Goal: Transaction & Acquisition: Purchase product/service

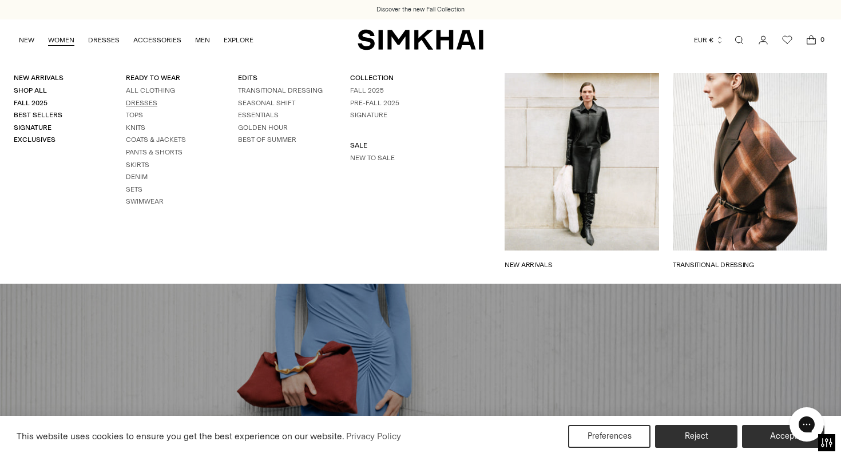
click at [141, 102] on link "Dresses" at bounding box center [141, 103] width 31 height 8
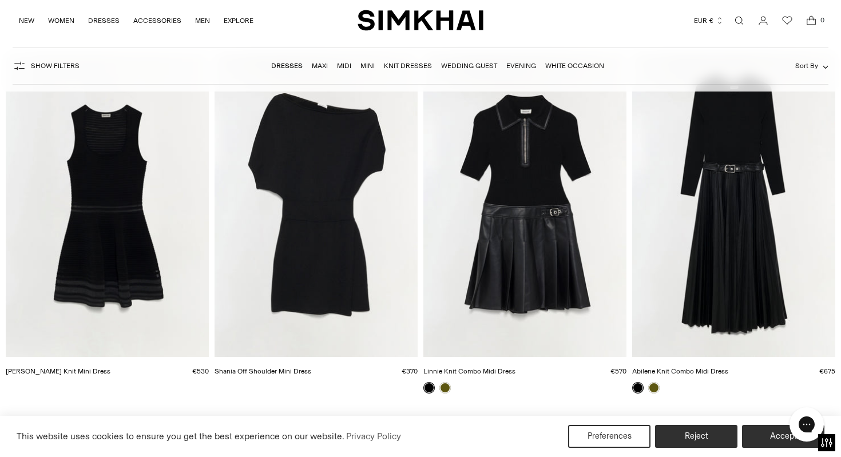
scroll to position [3008, 0]
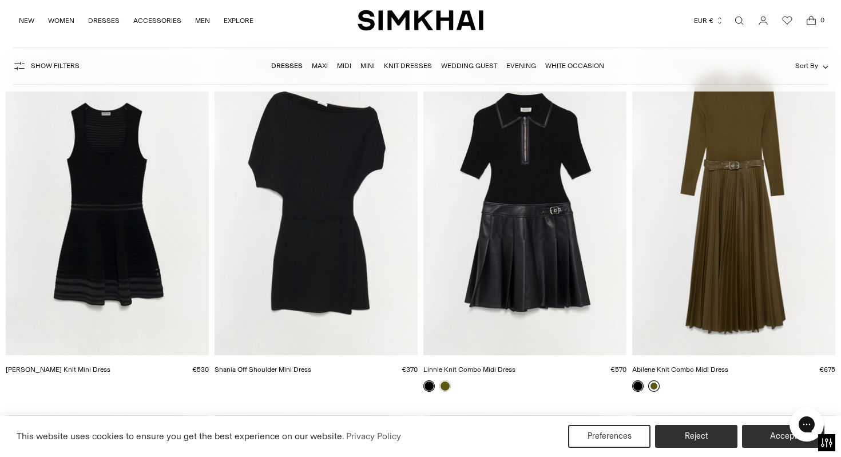
click at [652, 387] on link at bounding box center [653, 385] width 11 height 11
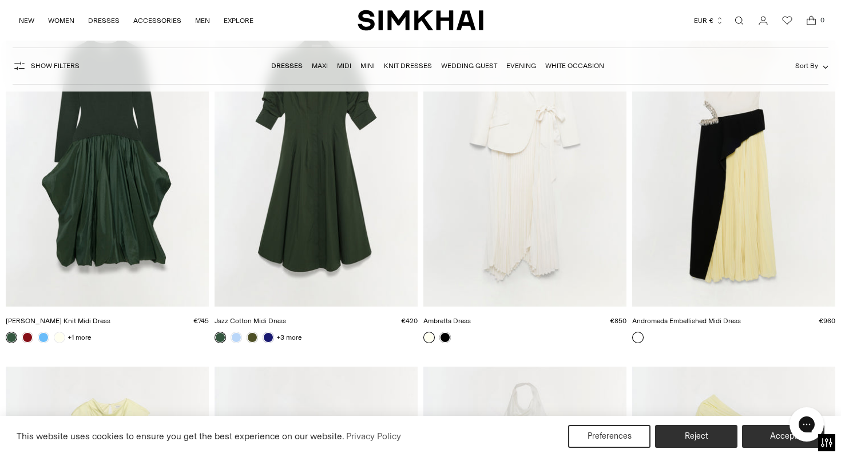
scroll to position [4515, 0]
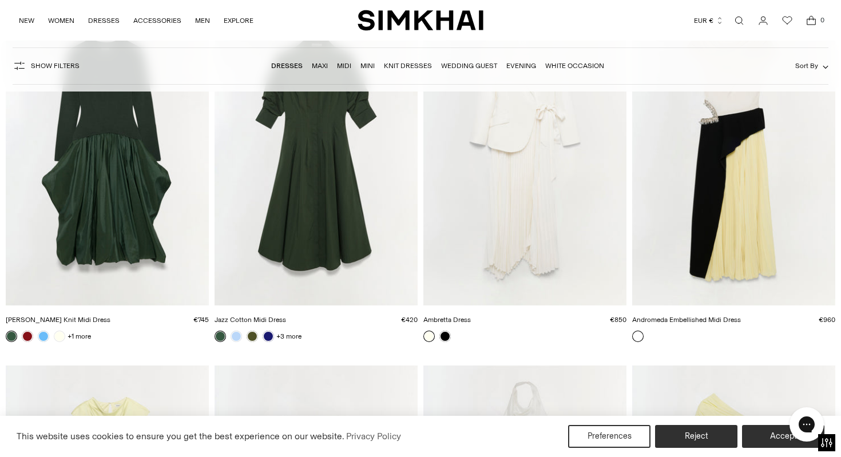
click at [0, 0] on img "Andromeda Embellished Midi Dress" at bounding box center [0, 0] width 0 height 0
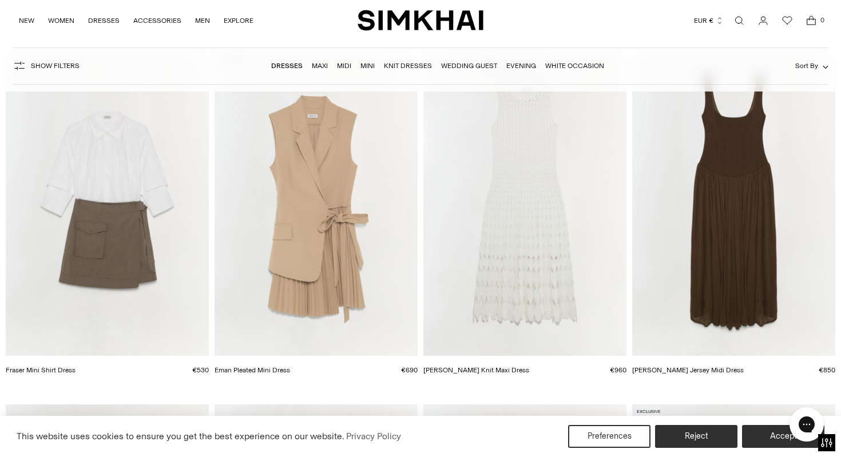
scroll to position [9202, 0]
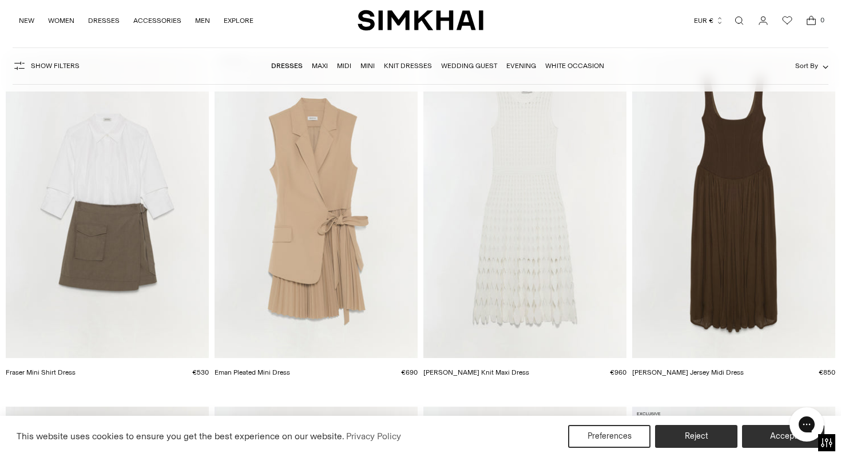
click at [0, 0] on img "Eman Pleated Mini Dress" at bounding box center [0, 0] width 0 height 0
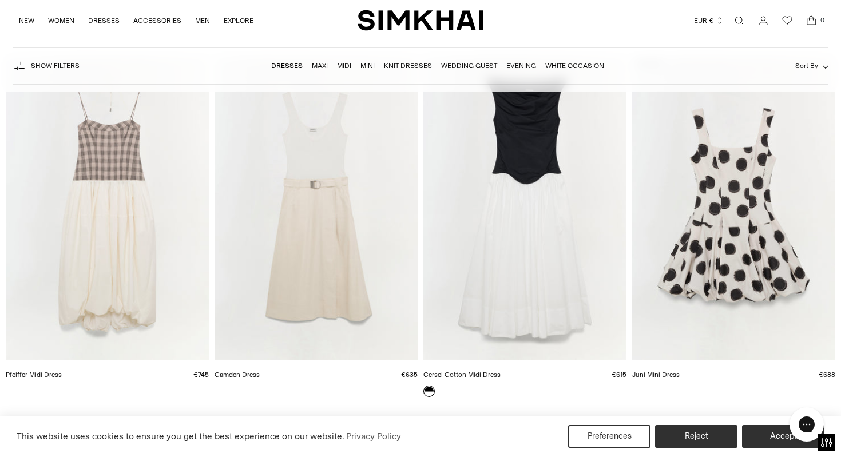
scroll to position [13850, 0]
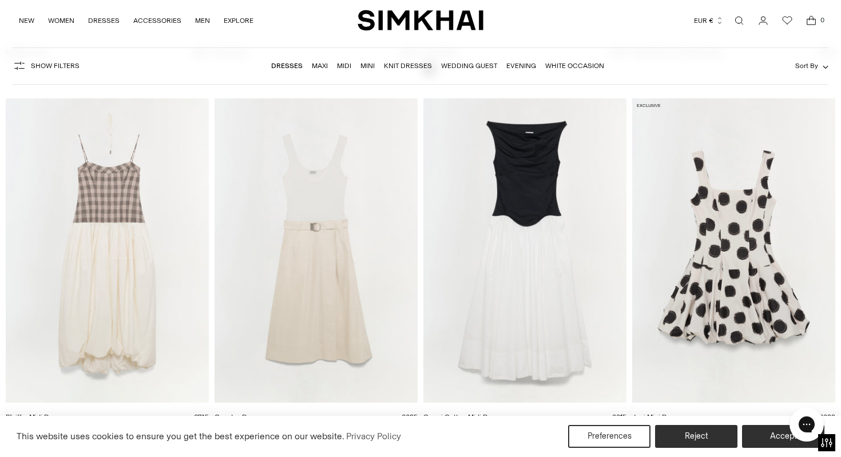
click at [0, 0] on img "Camden Dress" at bounding box center [0, 0] width 0 height 0
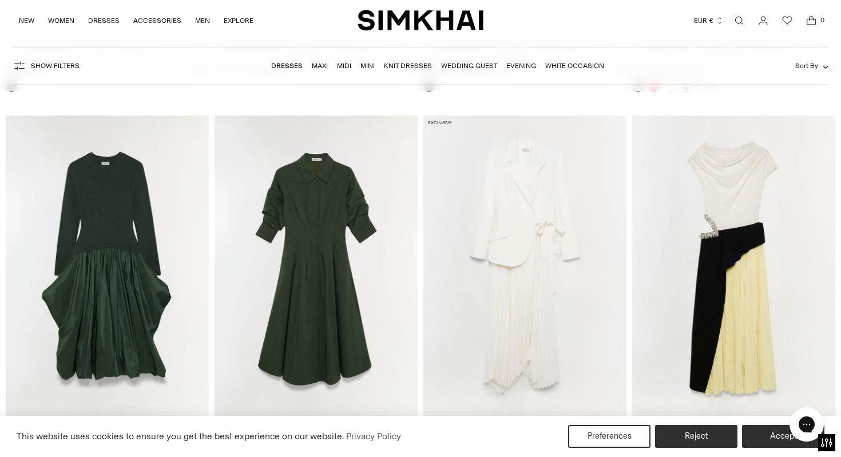
scroll to position [4399, 0]
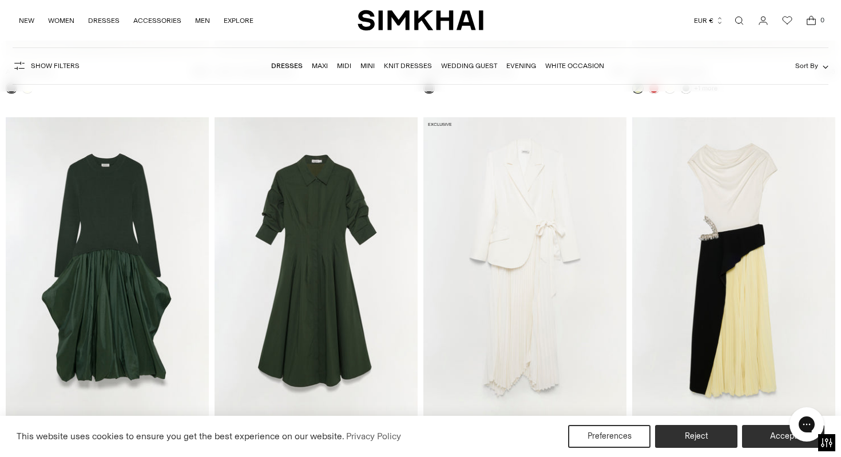
click at [0, 0] on img "Andromeda Embellished Midi Dress" at bounding box center [0, 0] width 0 height 0
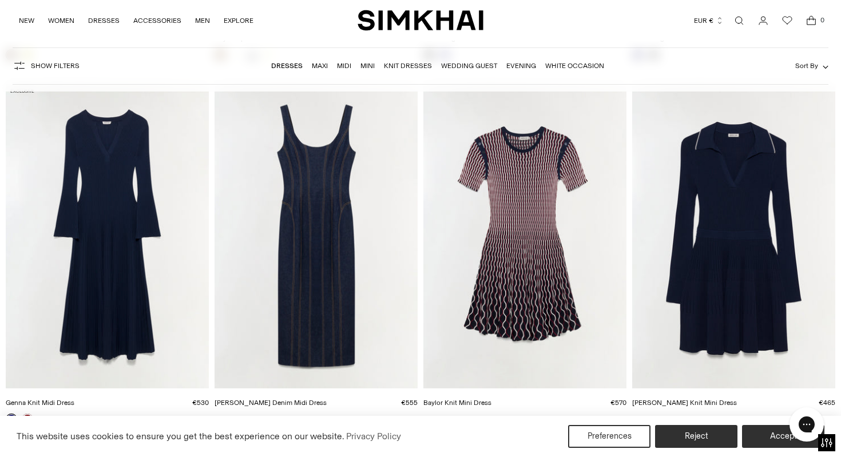
scroll to position [2288, 0]
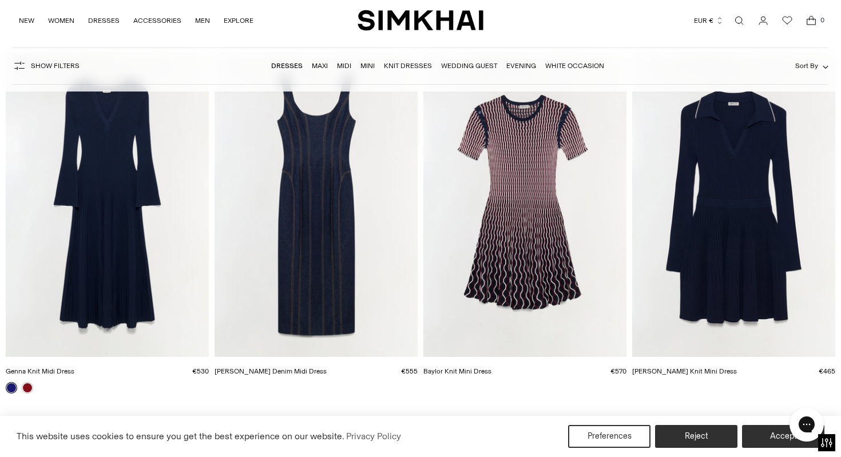
click at [0, 0] on img "Genna Knit Midi Dress" at bounding box center [0, 0] width 0 height 0
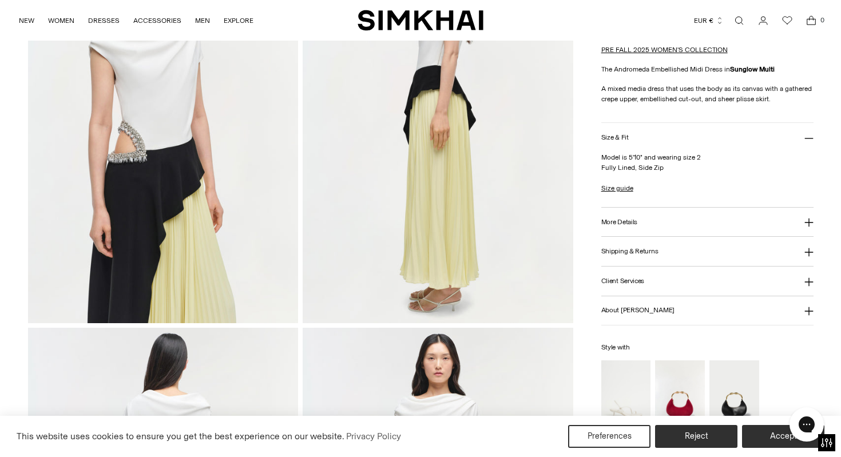
scroll to position [576, 0]
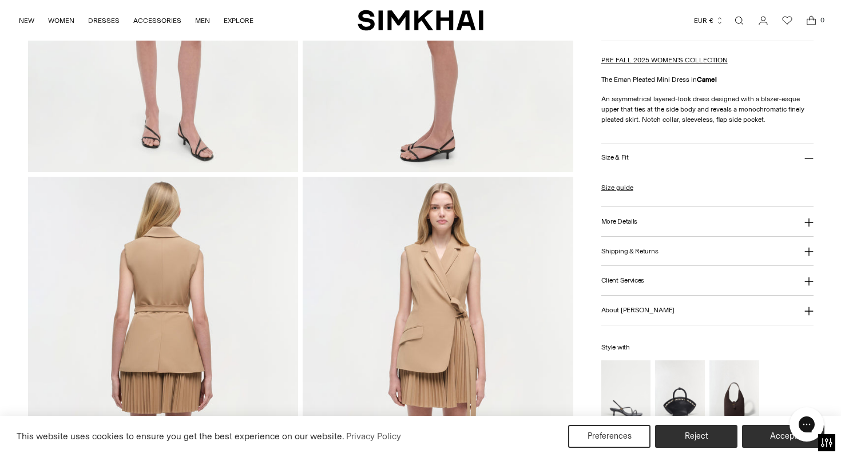
scroll to position [325, 0]
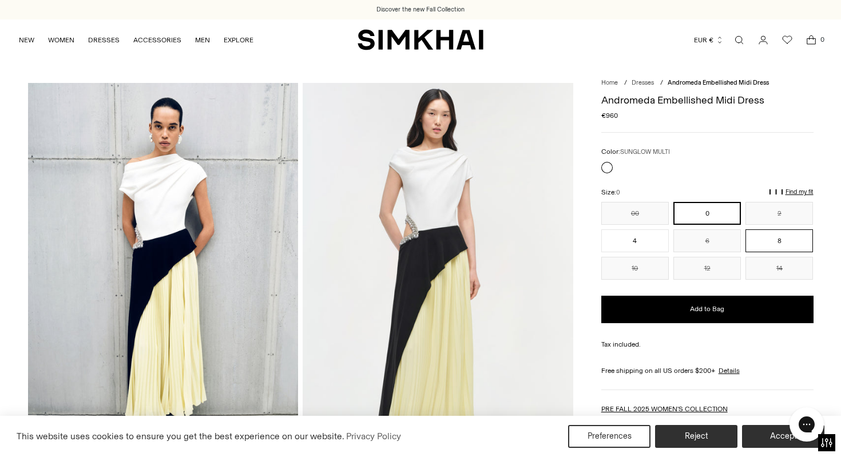
click at [776, 241] on button "8" at bounding box center [778, 240] width 67 height 23
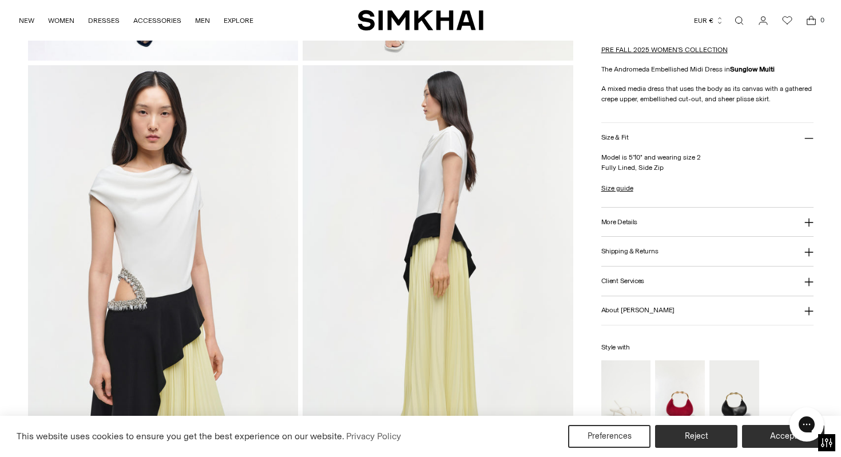
scroll to position [441, 0]
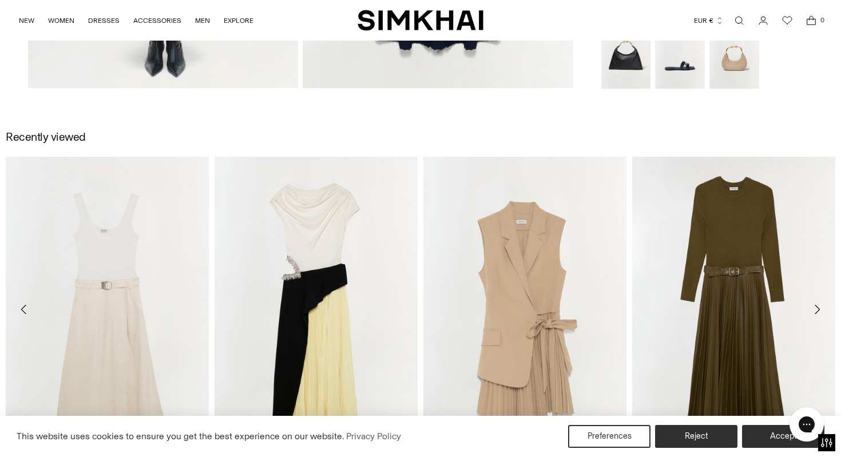
scroll to position [1267, 0]
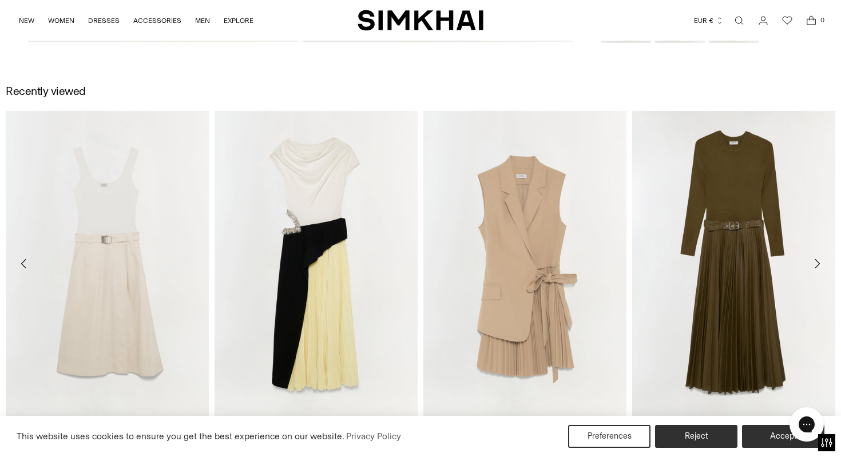
click at [0, 0] on img "Abilene Knit Combo Midi Dress" at bounding box center [0, 0] width 0 height 0
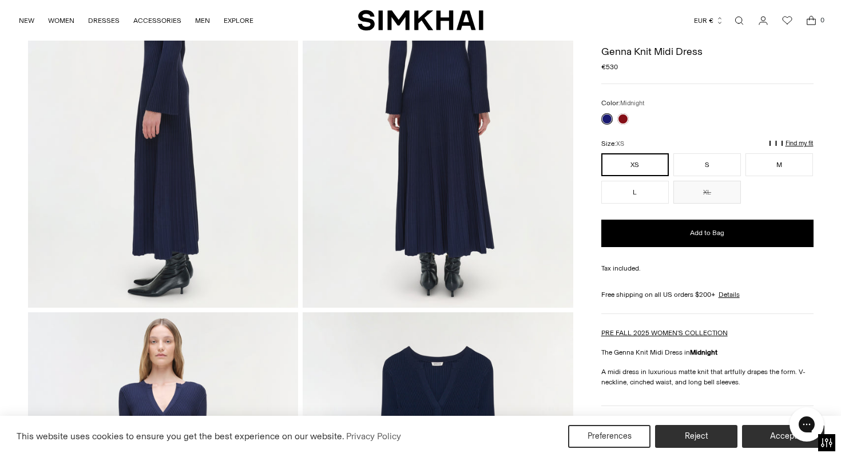
scroll to position [582, 0]
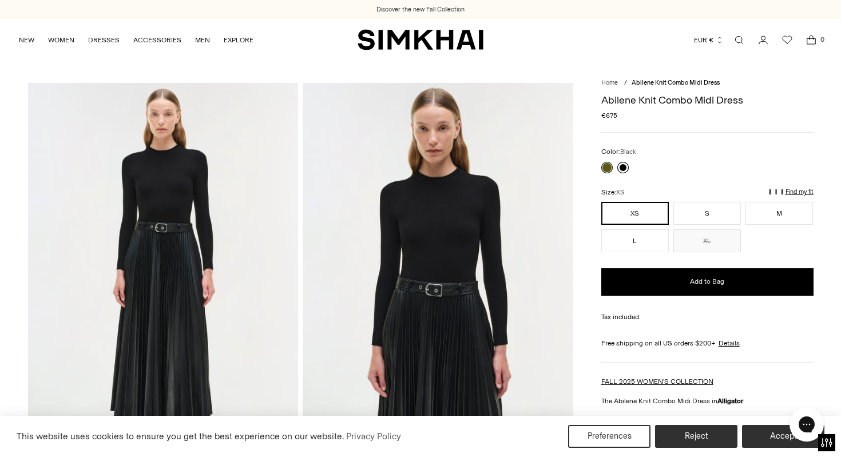
click at [623, 168] on link at bounding box center [622, 167] width 11 height 11
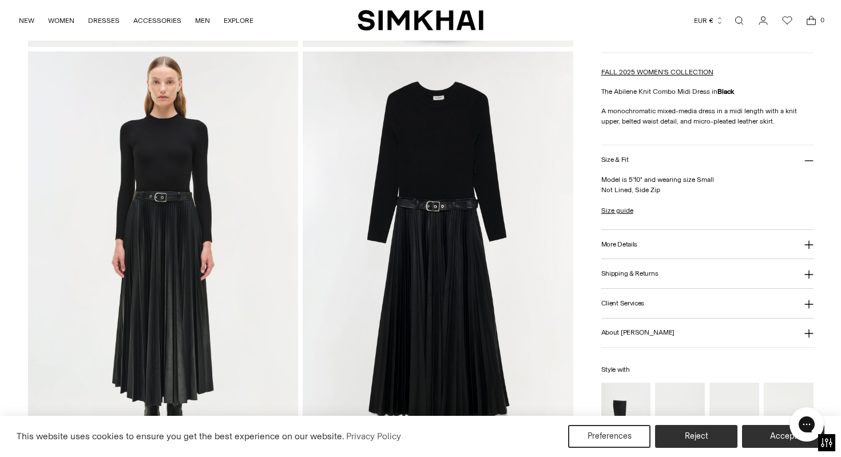
scroll to position [822, 0]
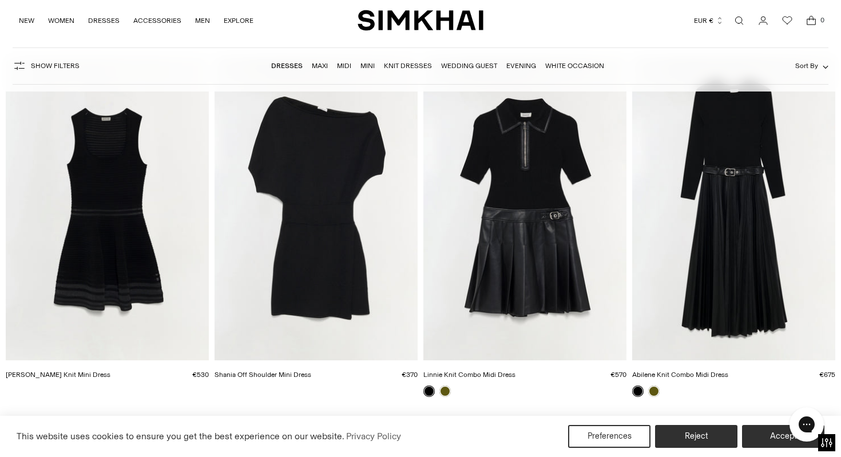
scroll to position [3004, 0]
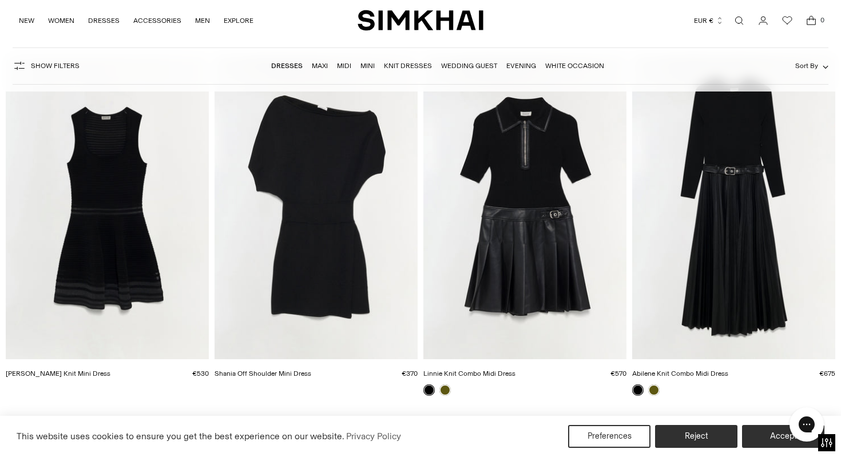
click at [0, 0] on img "Abilene Knit Combo Midi Dress" at bounding box center [0, 0] width 0 height 0
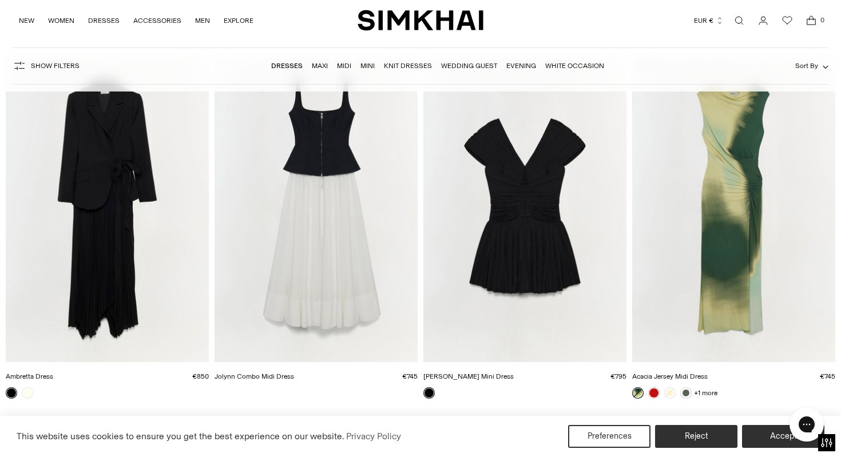
scroll to position [4080, 0]
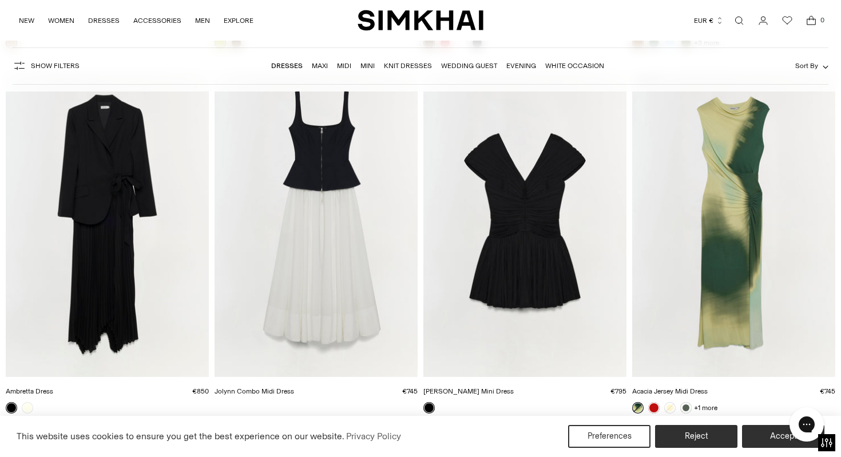
click at [0, 0] on img "Ambretta Dress" at bounding box center [0, 0] width 0 height 0
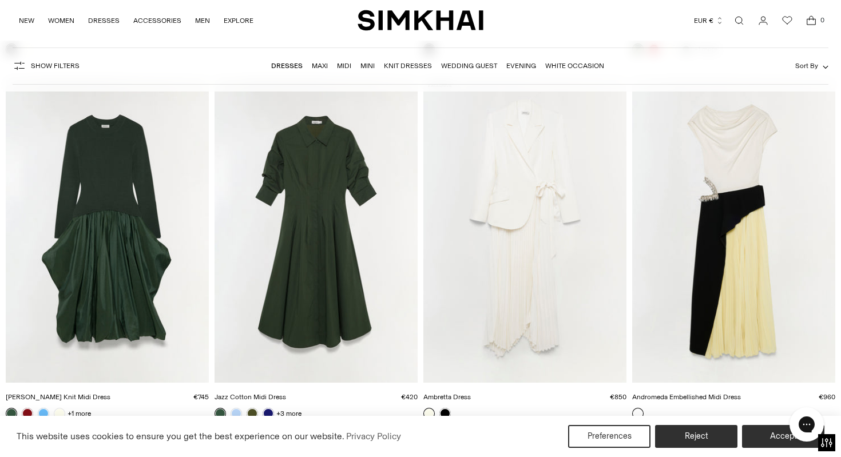
scroll to position [4439, 0]
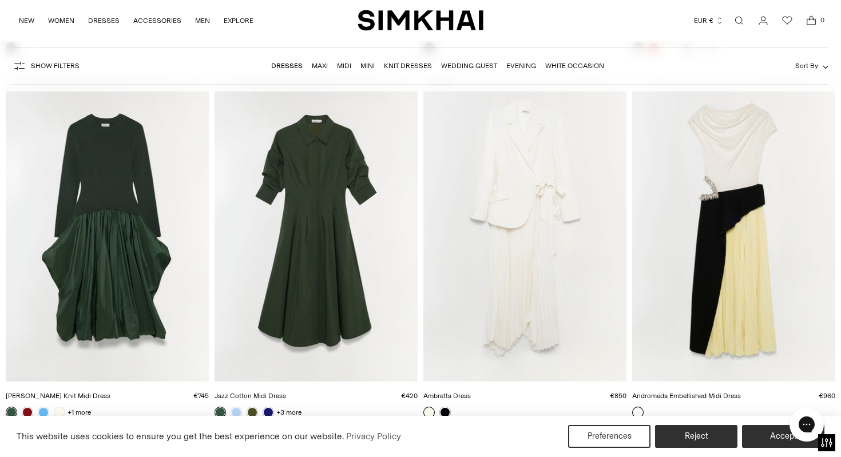
click at [0, 0] on img "Andromeda Embellished Midi Dress" at bounding box center [0, 0] width 0 height 0
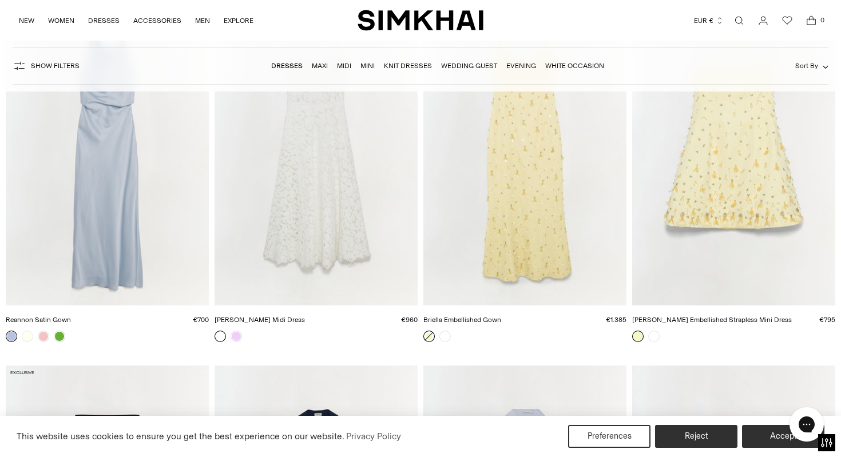
scroll to position [5976, 0]
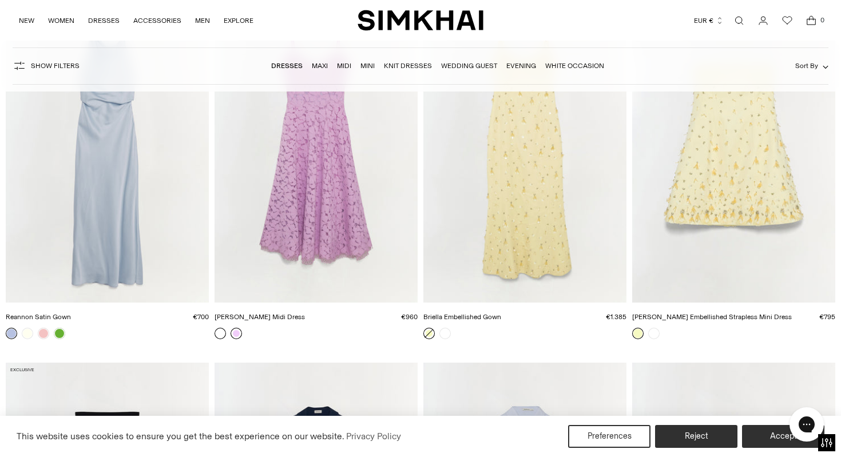
click at [235, 335] on link at bounding box center [235, 333] width 11 height 11
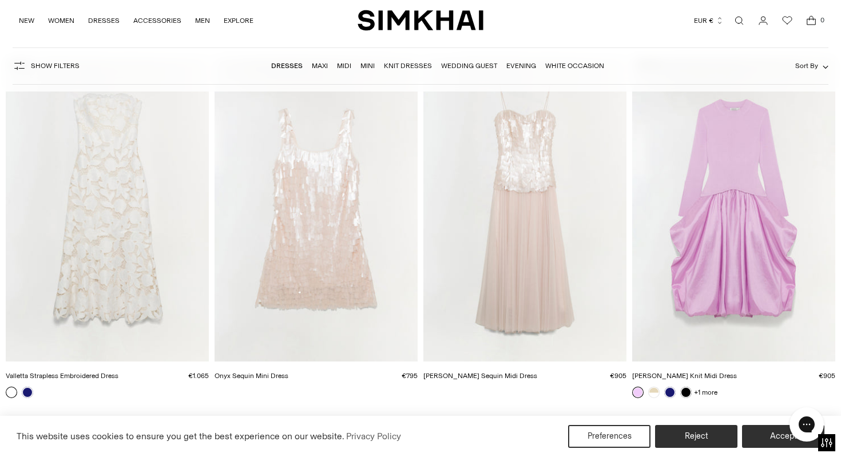
scroll to position [8106, 0]
click at [0, 0] on img "Valletta Strapless Embroidered Dress" at bounding box center [0, 0] width 0 height 0
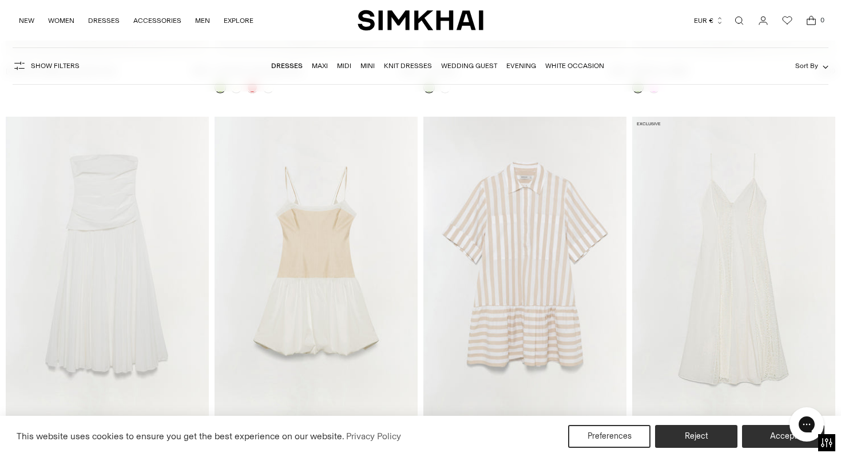
scroll to position [10586, 0]
click at [0, 0] on img "Arie Dress" at bounding box center [0, 0] width 0 height 0
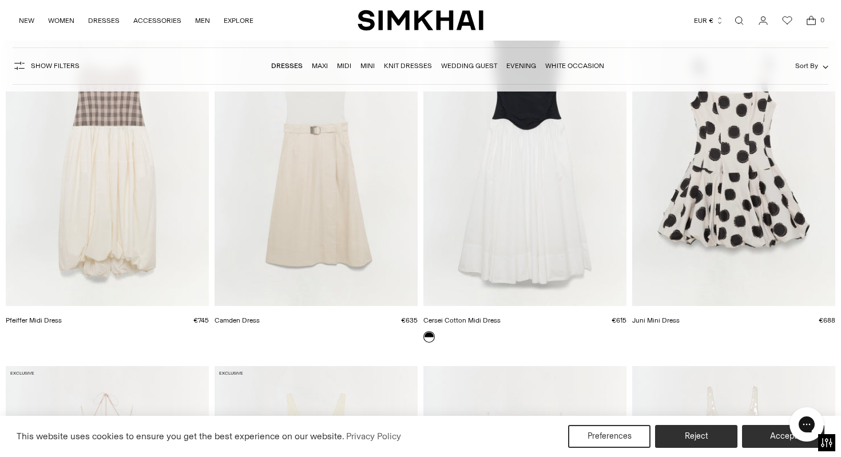
scroll to position [13950, 0]
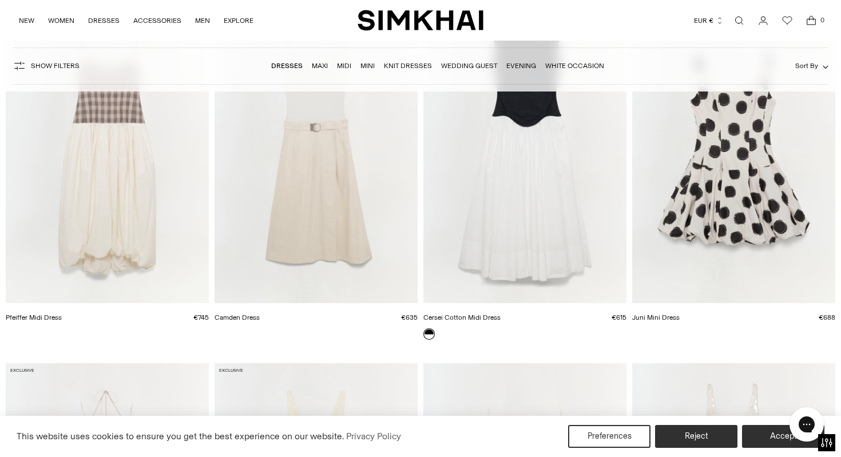
click at [0, 0] on img "Camden Dress" at bounding box center [0, 0] width 0 height 0
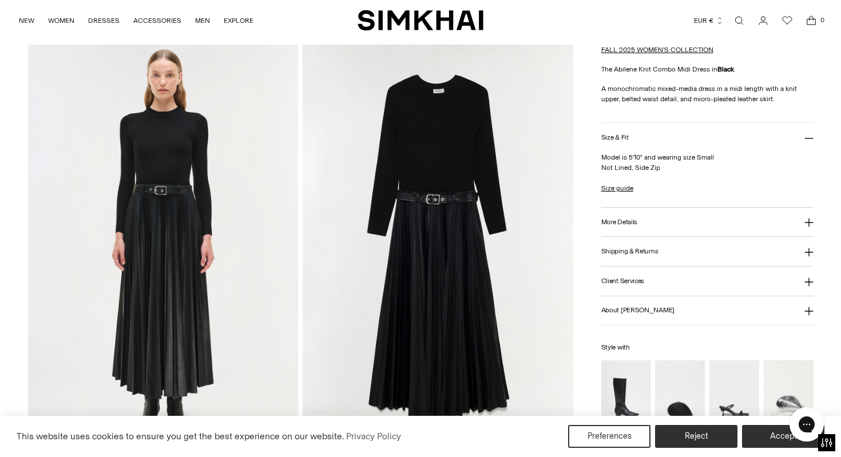
scroll to position [859, 0]
click at [431, 248] on img at bounding box center [437, 246] width 270 height 405
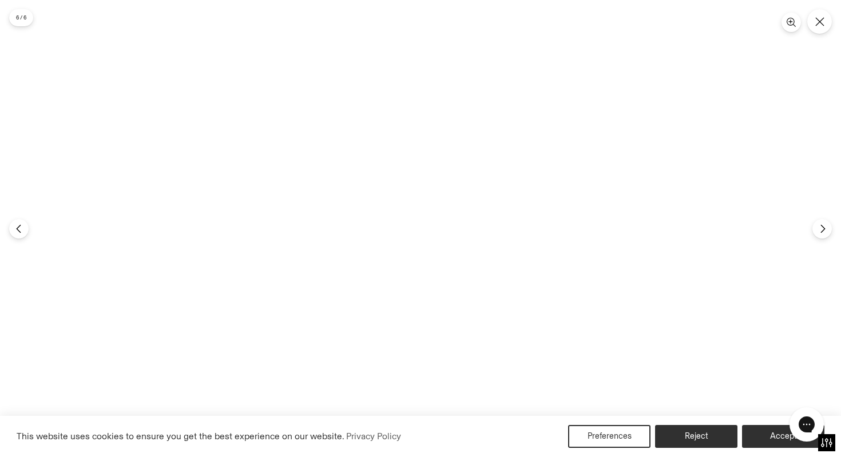
click at [431, 248] on img at bounding box center [420, 228] width 305 height 457
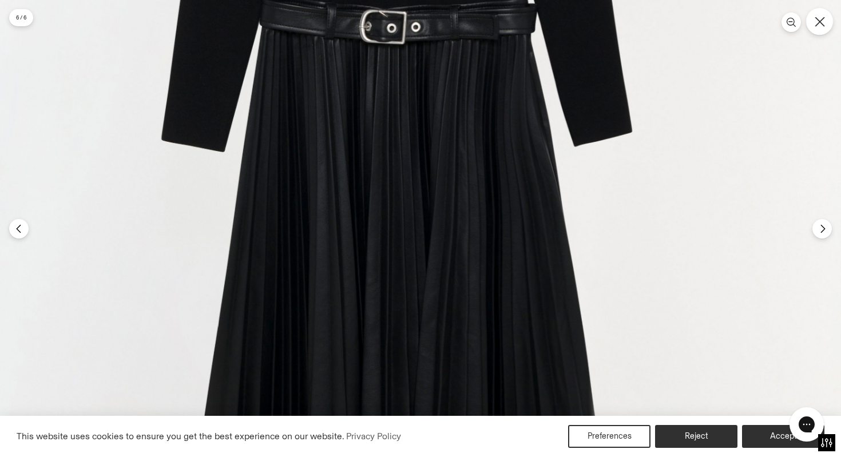
click at [819, 20] on icon "Close" at bounding box center [819, 22] width 10 height 10
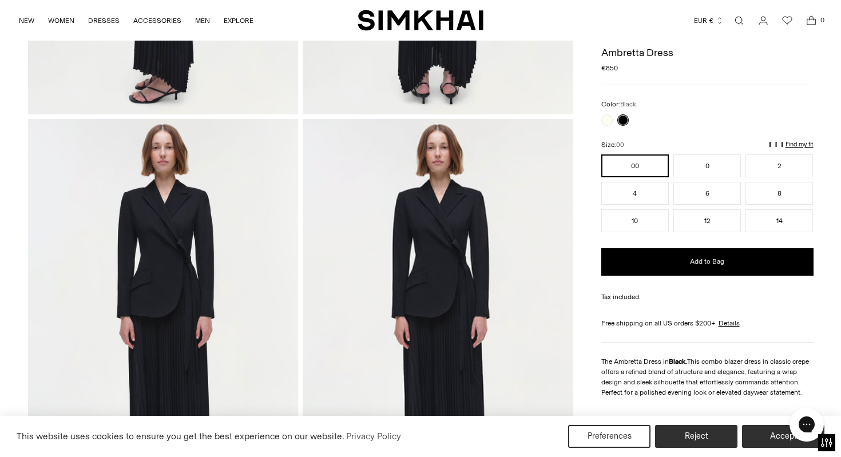
scroll to position [783, 0]
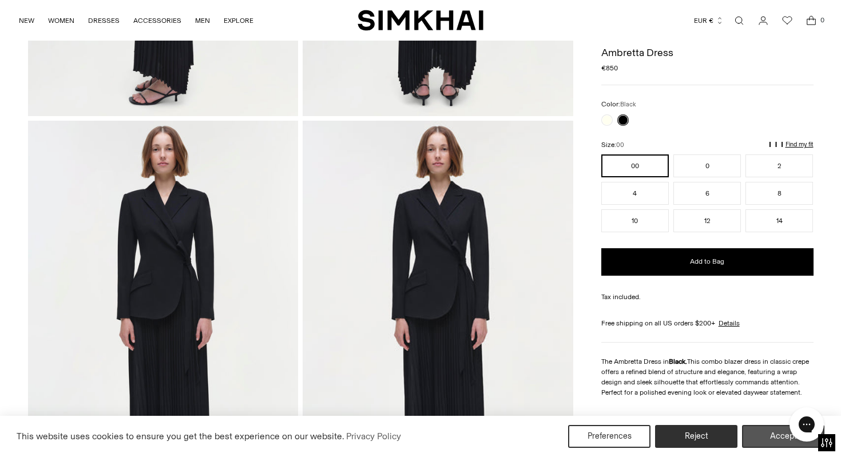
click at [775, 444] on button "Accept" at bounding box center [783, 436] width 82 height 23
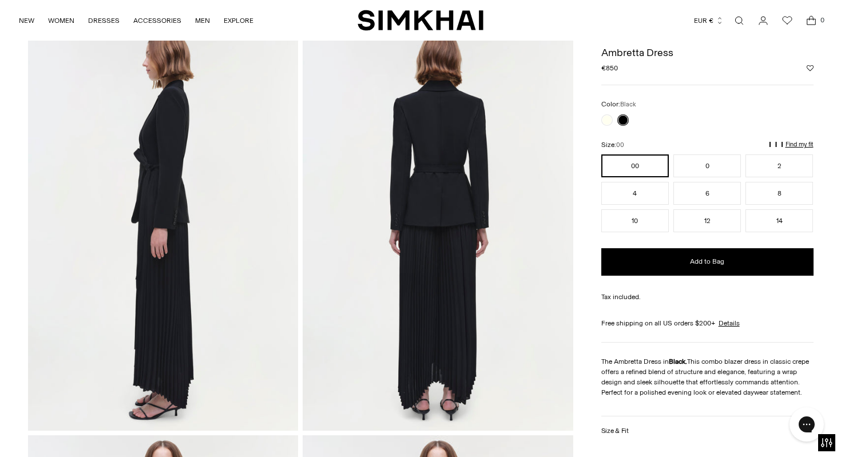
scroll to position [455, 0]
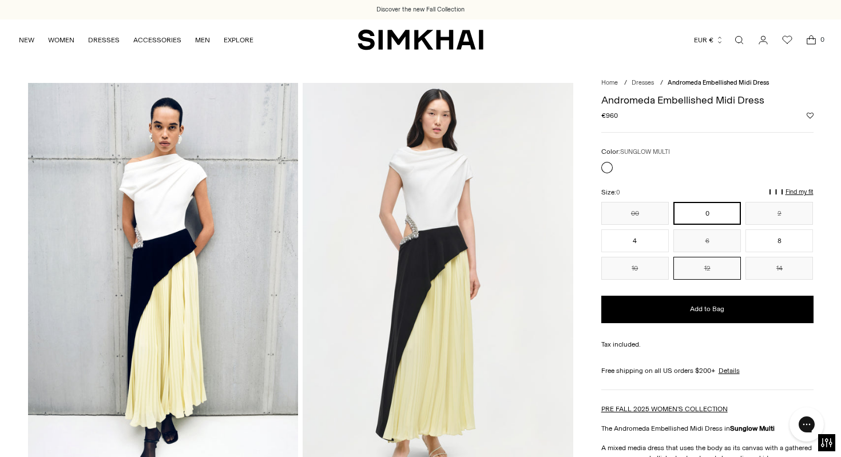
click at [700, 272] on button "12" at bounding box center [706, 268] width 67 height 23
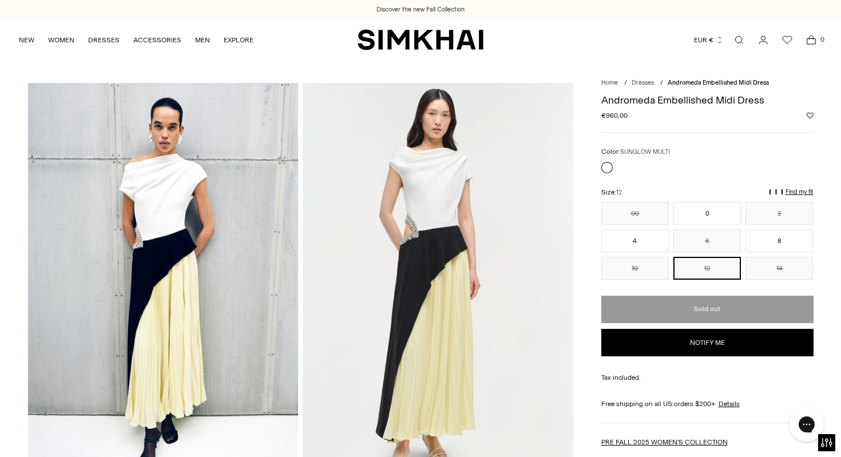
click at [702, 347] on button "Notify me" at bounding box center [707, 342] width 212 height 27
select select "**********"
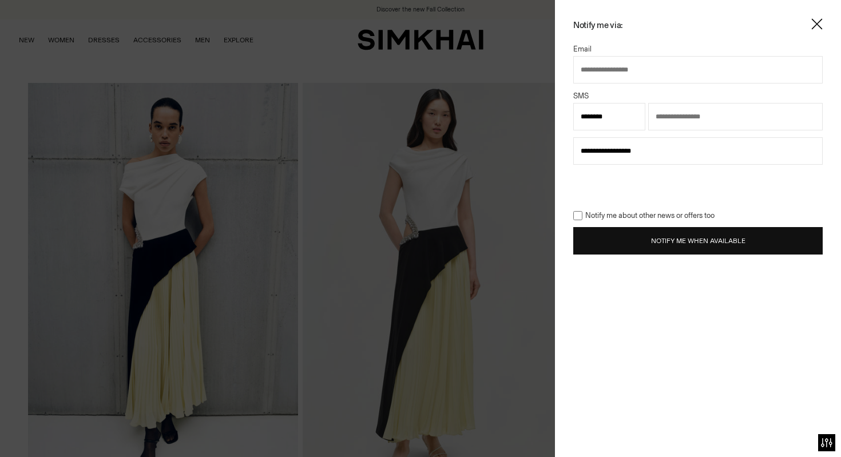
select select "**"
type input "**********"
click at [716, 242] on button "Notify Me When Available" at bounding box center [697, 240] width 249 height 27
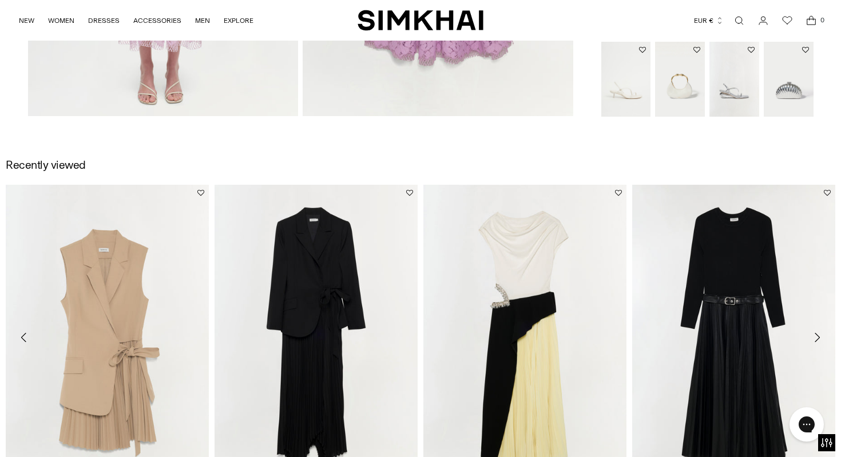
scroll to position [1193, 0]
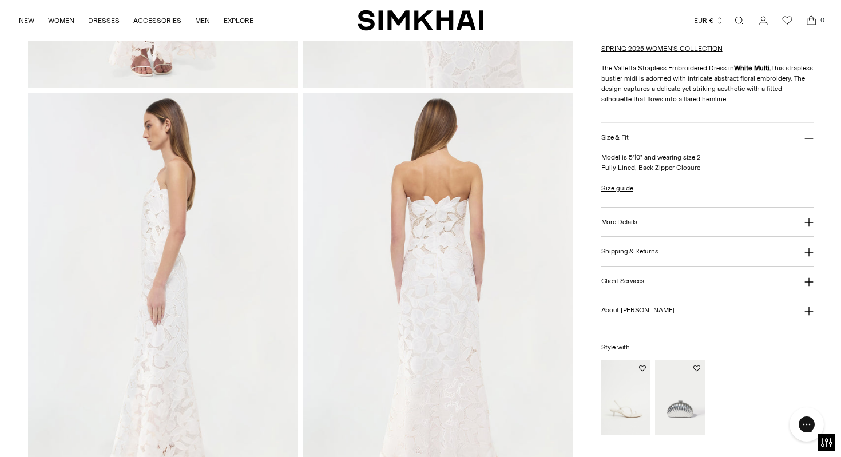
scroll to position [401, 0]
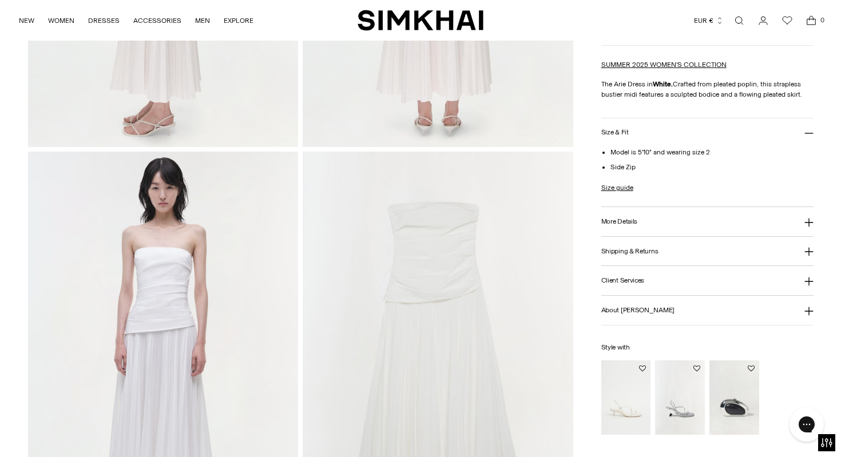
scroll to position [809, 0]
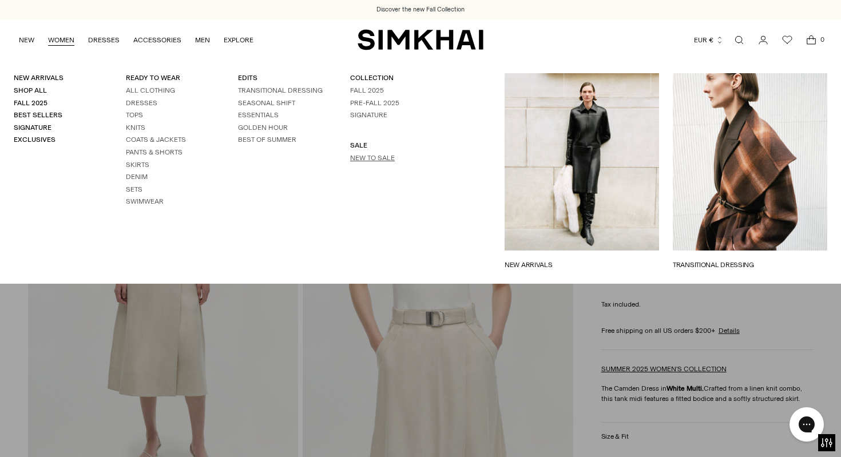
click at [379, 154] on link "New to Sale" at bounding box center [372, 158] width 45 height 8
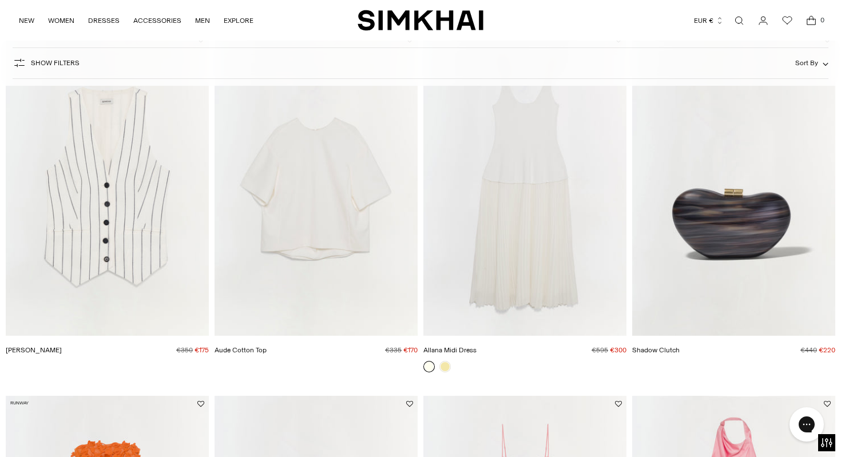
scroll to position [805, 0]
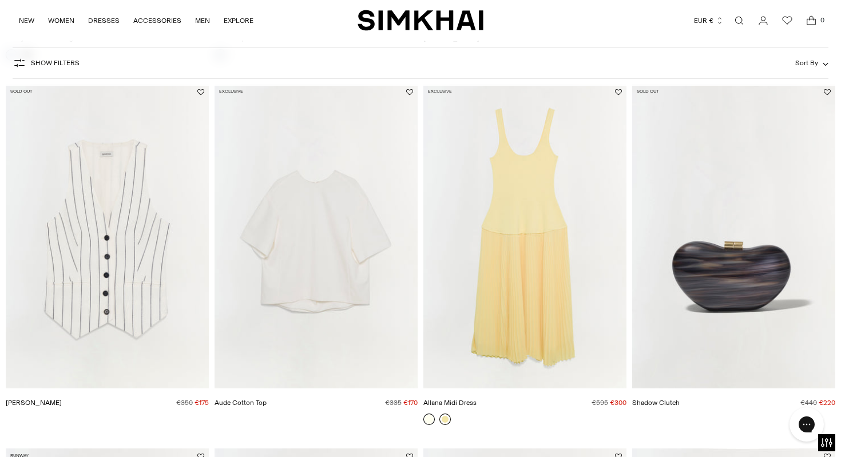
click at [447, 419] on link at bounding box center [444, 418] width 11 height 11
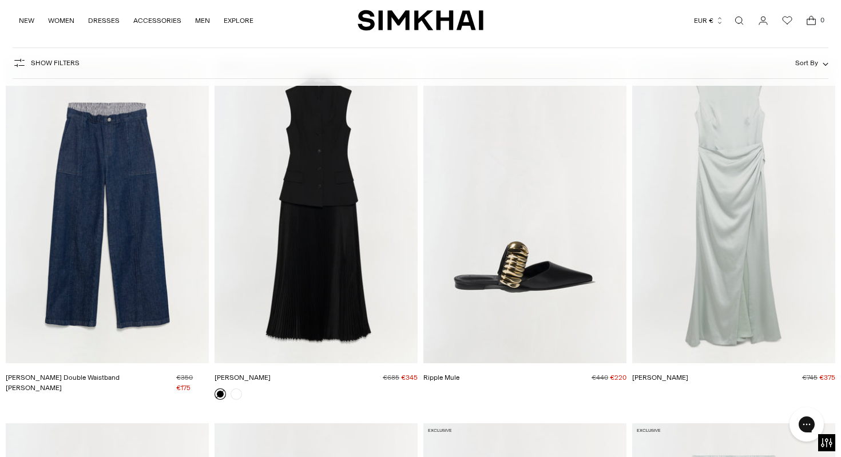
scroll to position [4453, 0]
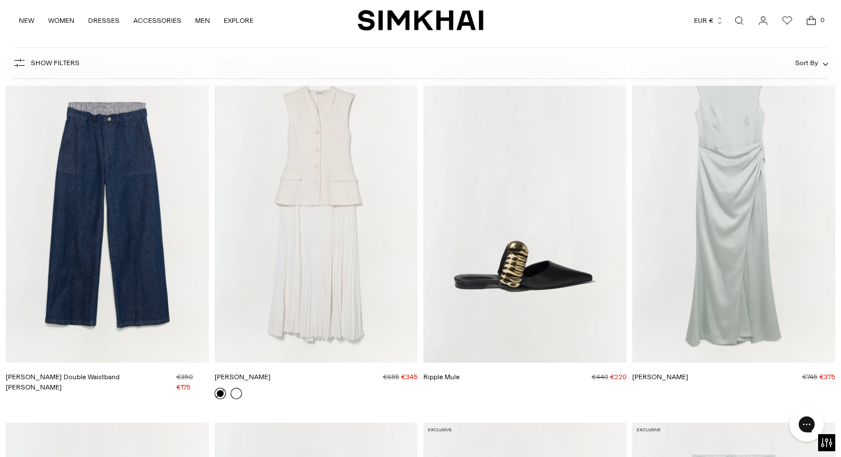
click at [233, 393] on link at bounding box center [235, 393] width 11 height 11
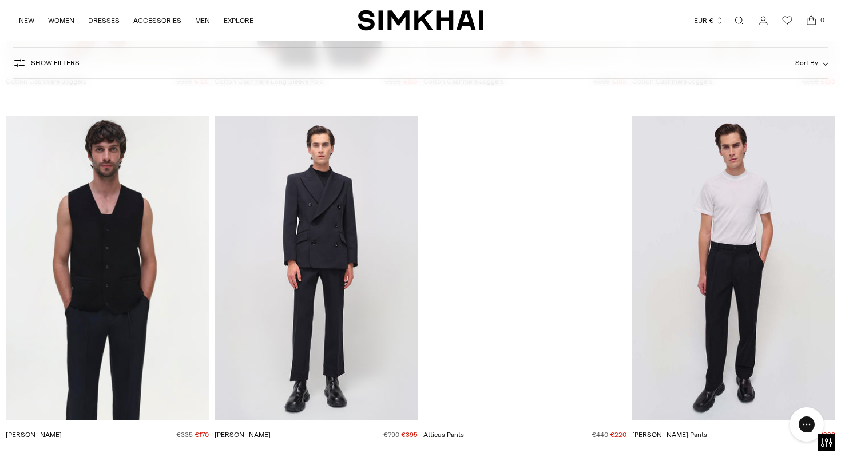
scroll to position [9054, 0]
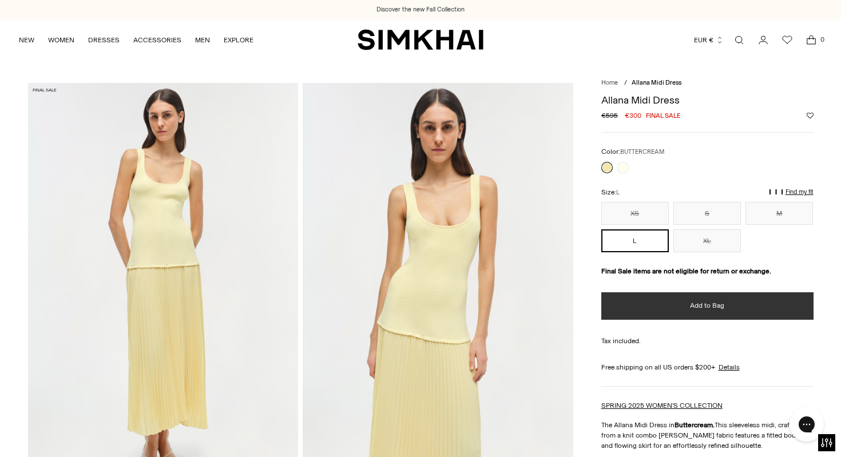
click at [618, 313] on button "Add to Bag" at bounding box center [707, 305] width 212 height 27
